Goal: Task Accomplishment & Management: Use online tool/utility

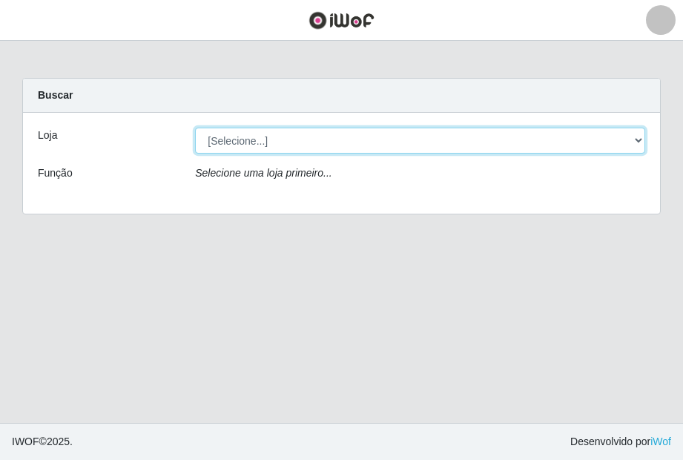
click at [358, 142] on select "[Selecione...] [GEOGRAPHIC_DATA] - [GEOGRAPHIC_DATA]" at bounding box center [420, 141] width 450 height 26
select select "432"
click at [195, 128] on select "[Selecione...] [GEOGRAPHIC_DATA] - [GEOGRAPHIC_DATA]" at bounding box center [420, 141] width 450 height 26
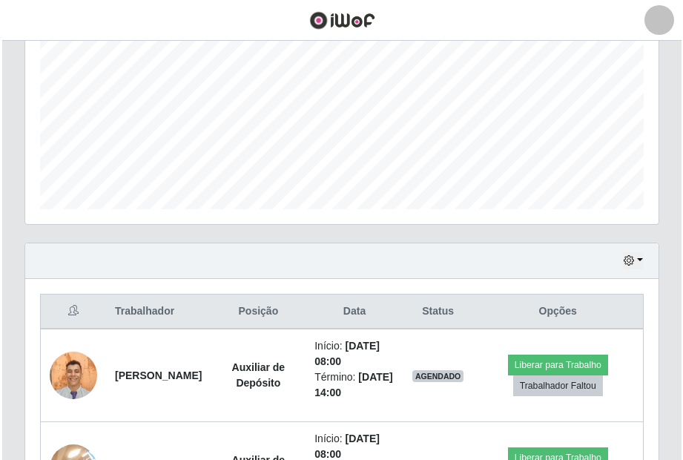
scroll to position [371, 0]
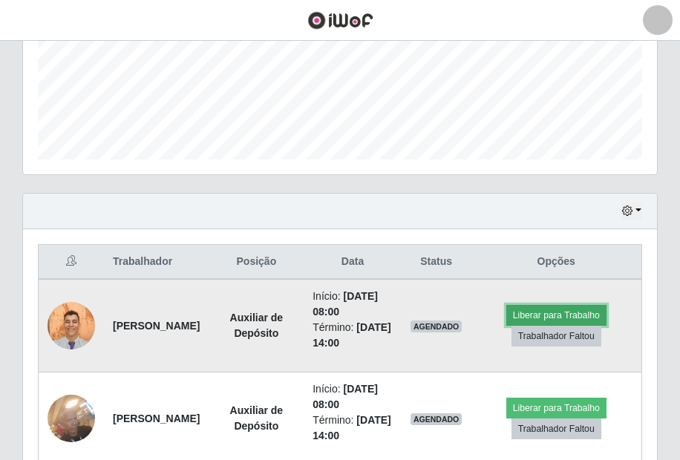
click at [527, 326] on button "Liberar para Trabalho" at bounding box center [556, 315] width 100 height 21
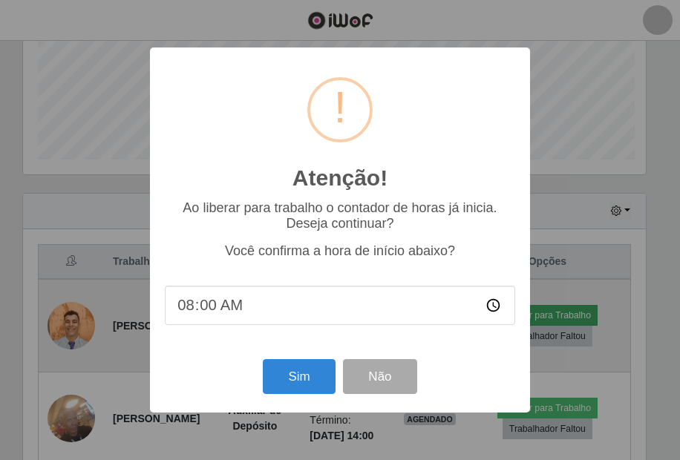
scroll to position [308, 626]
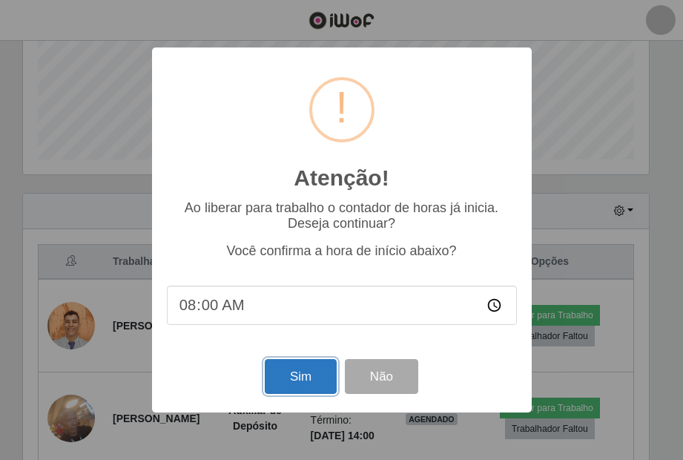
click at [302, 378] on button "Sim" at bounding box center [301, 376] width 72 height 35
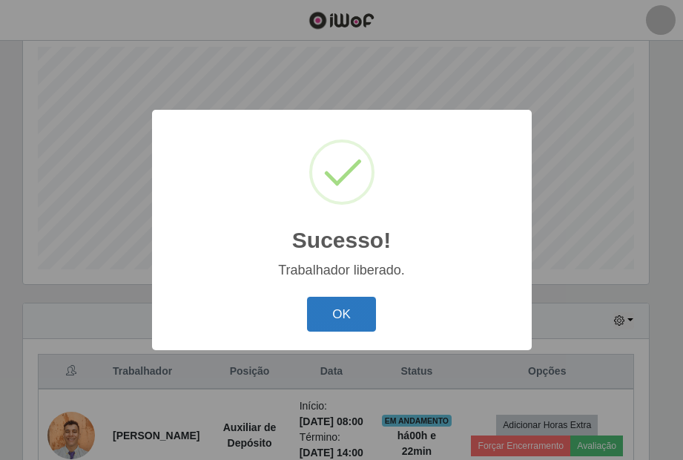
click at [344, 306] on button "OK" at bounding box center [341, 314] width 69 height 35
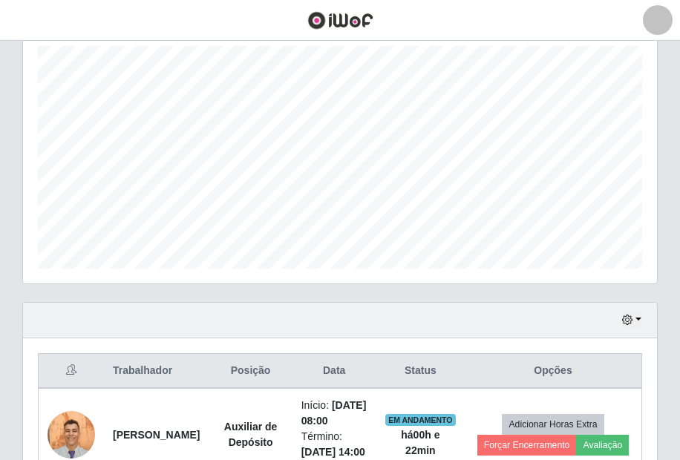
scroll to position [632, 0]
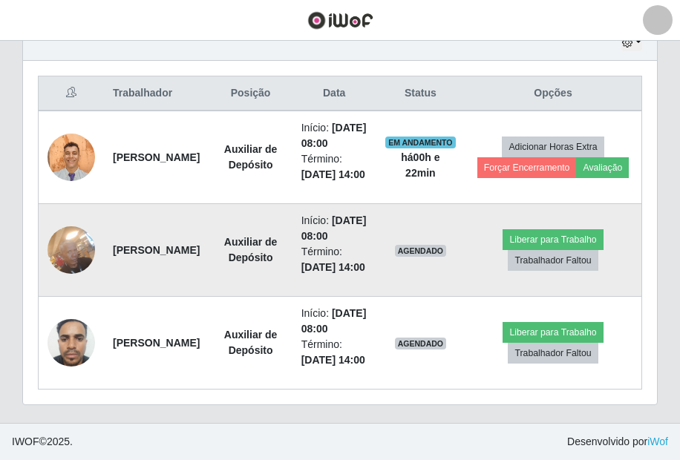
click at [562, 204] on td "Liberar para Trabalho Trabalhador Faltou" at bounding box center [552, 250] width 177 height 93
click at [533, 229] on button "Liberar para Trabalho" at bounding box center [552, 239] width 100 height 21
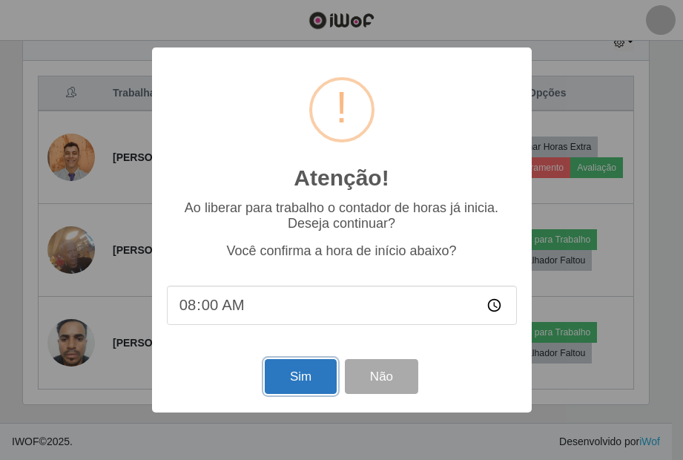
click at [287, 383] on button "Sim" at bounding box center [301, 376] width 72 height 35
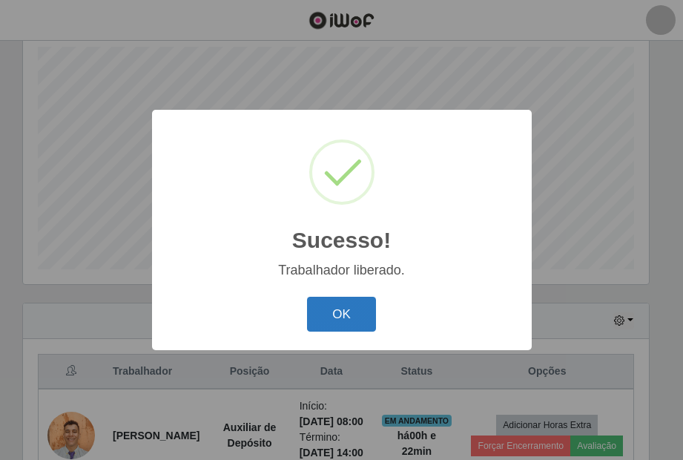
click at [346, 318] on button "OK" at bounding box center [341, 314] width 69 height 35
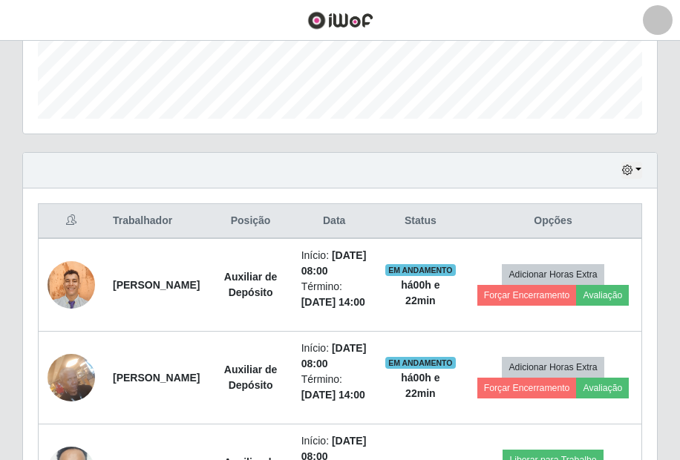
scroll to position [632, 0]
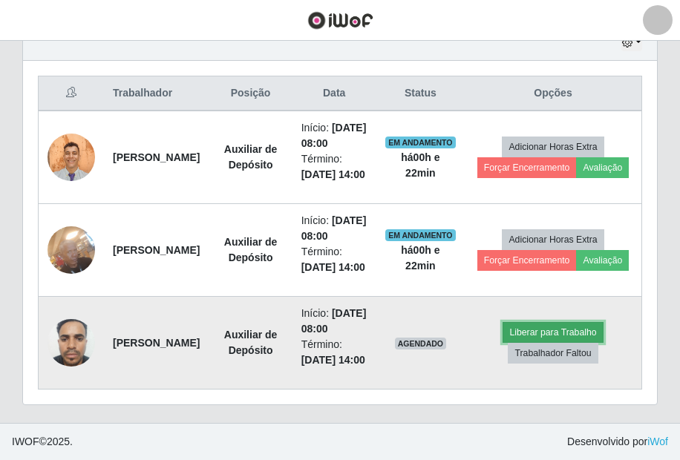
click at [579, 322] on button "Liberar para Trabalho" at bounding box center [552, 332] width 100 height 21
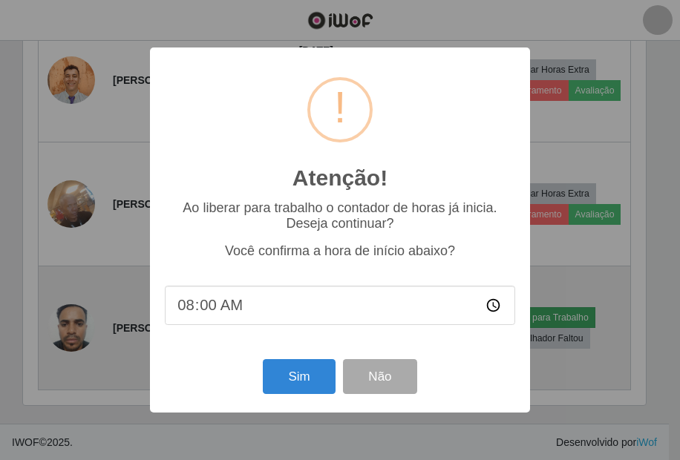
scroll to position [308, 626]
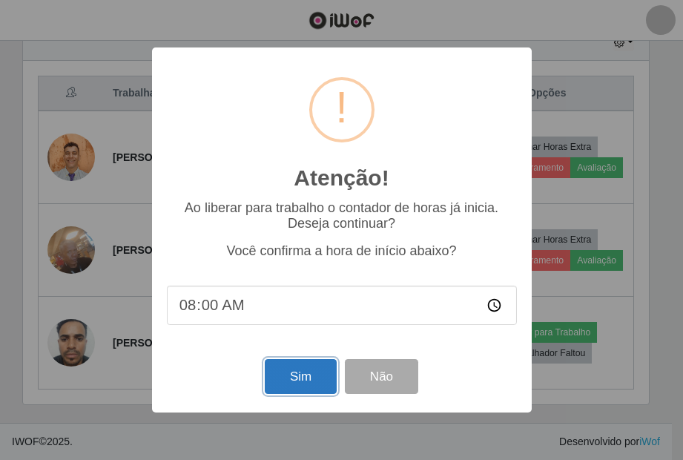
click at [318, 384] on button "Sim" at bounding box center [301, 376] width 72 height 35
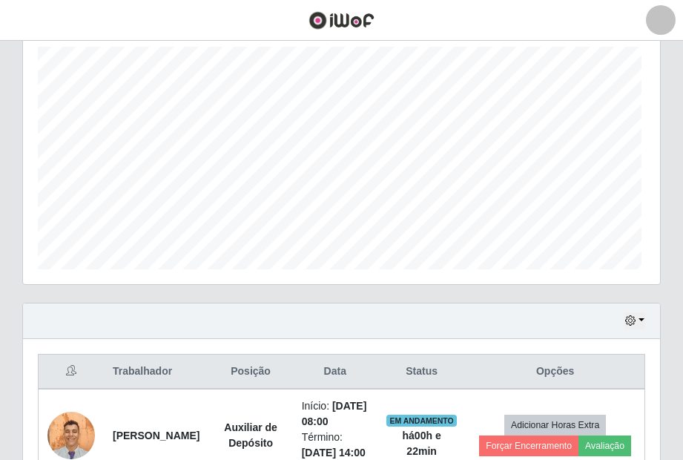
scroll to position [0, 0]
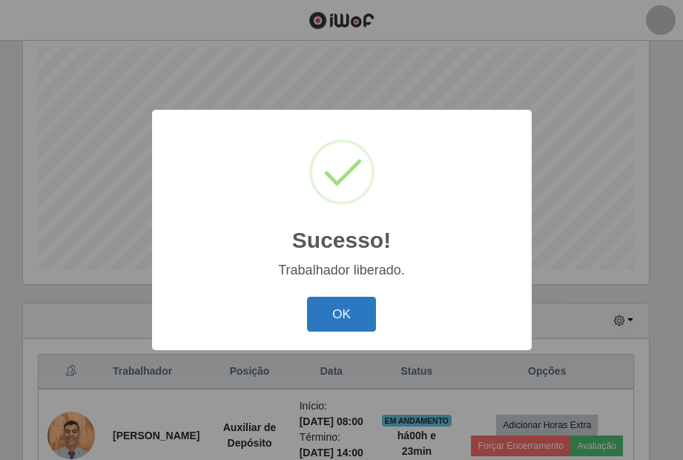
click at [313, 314] on button "OK" at bounding box center [341, 314] width 69 height 35
